Goal: Navigation & Orientation: Find specific page/section

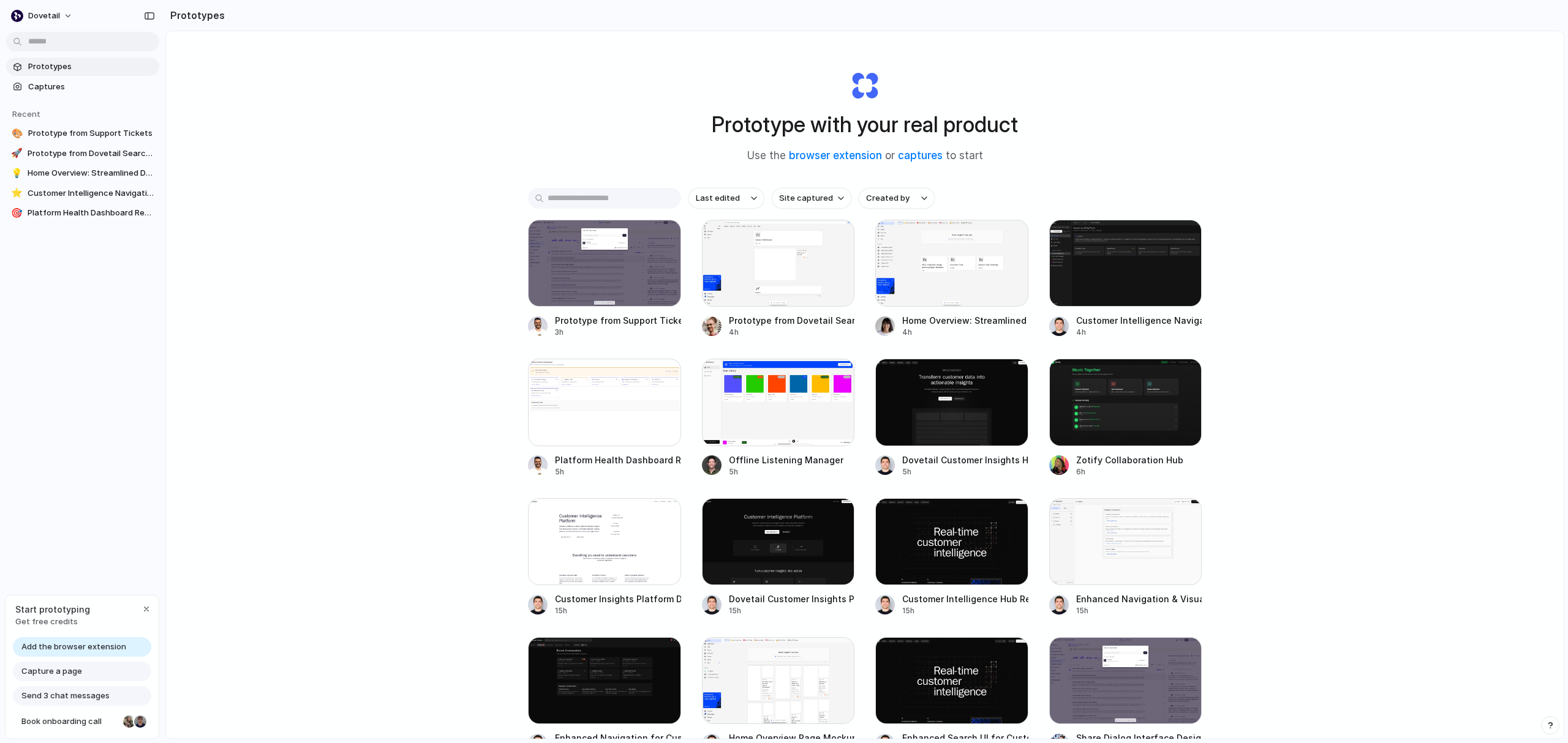
click at [90, 650] on span "Add the browser extension" at bounding box center [74, 647] width 105 height 12
click at [917, 158] on link "captures" at bounding box center [920, 156] width 45 height 12
